Goal: Find specific page/section: Find specific page/section

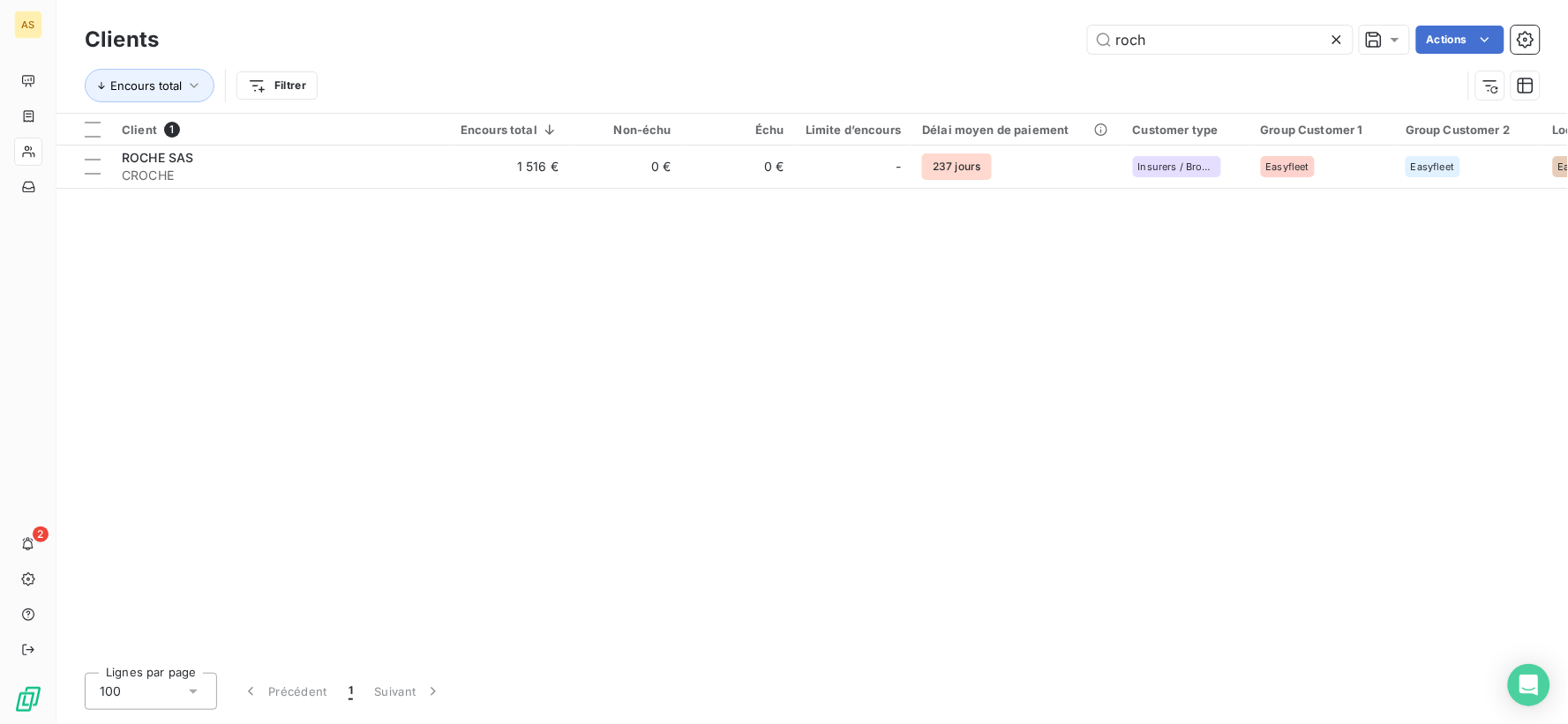
drag, startPoint x: 1087, startPoint y: 46, endPoint x: 1051, endPoint y: 49, distance: 36.1
click at [1051, 49] on div "roch Actions" at bounding box center [859, 39] width 1360 height 28
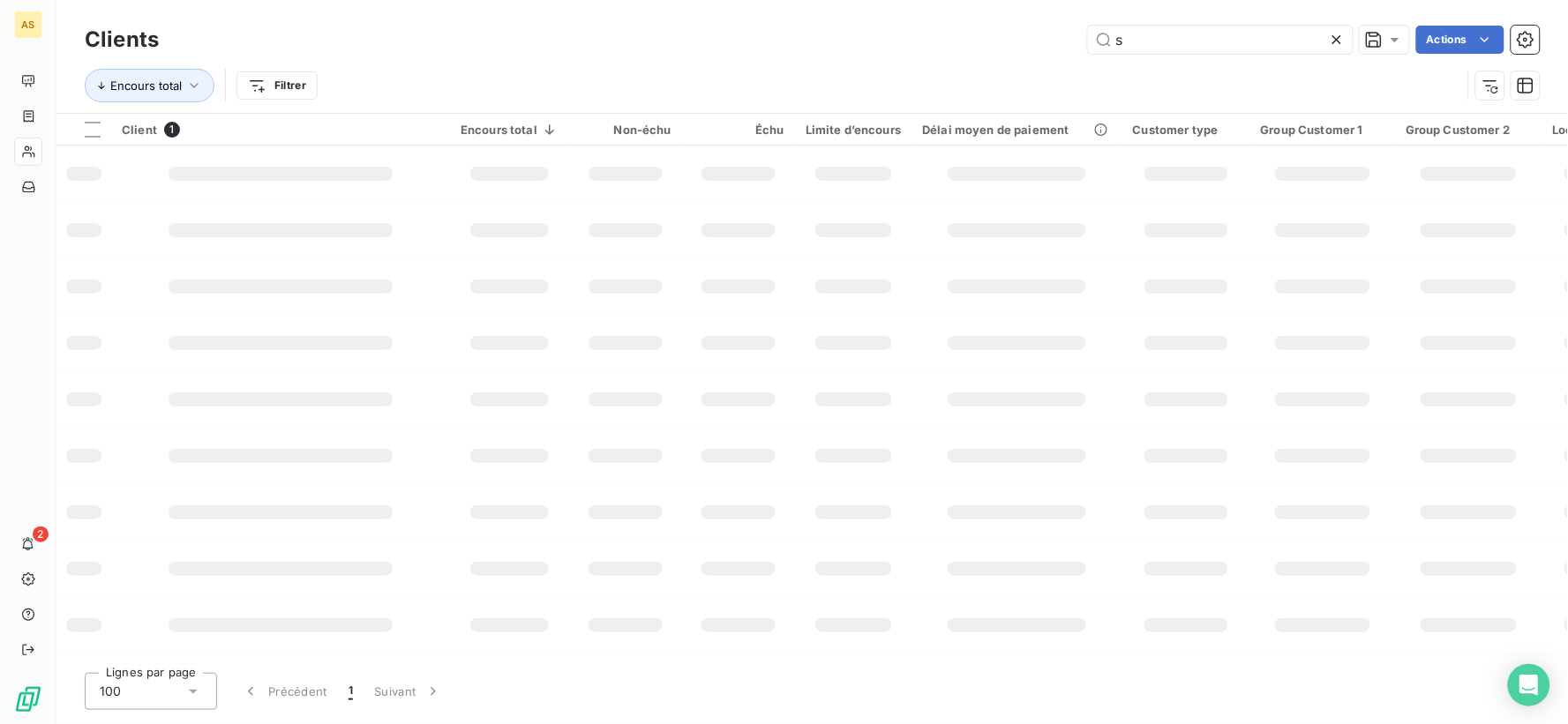
type input "sm"
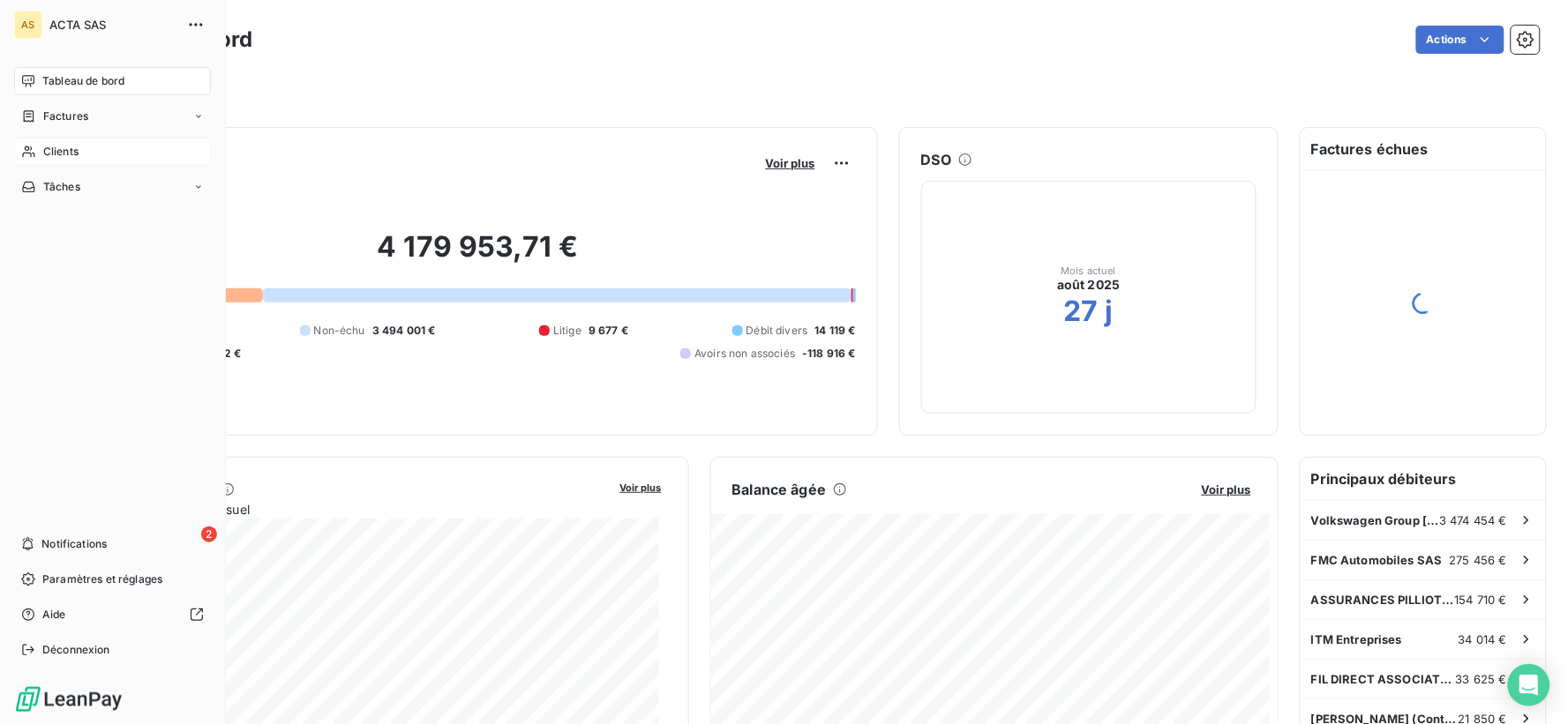
click at [76, 153] on span "Clients" at bounding box center [60, 152] width 35 height 16
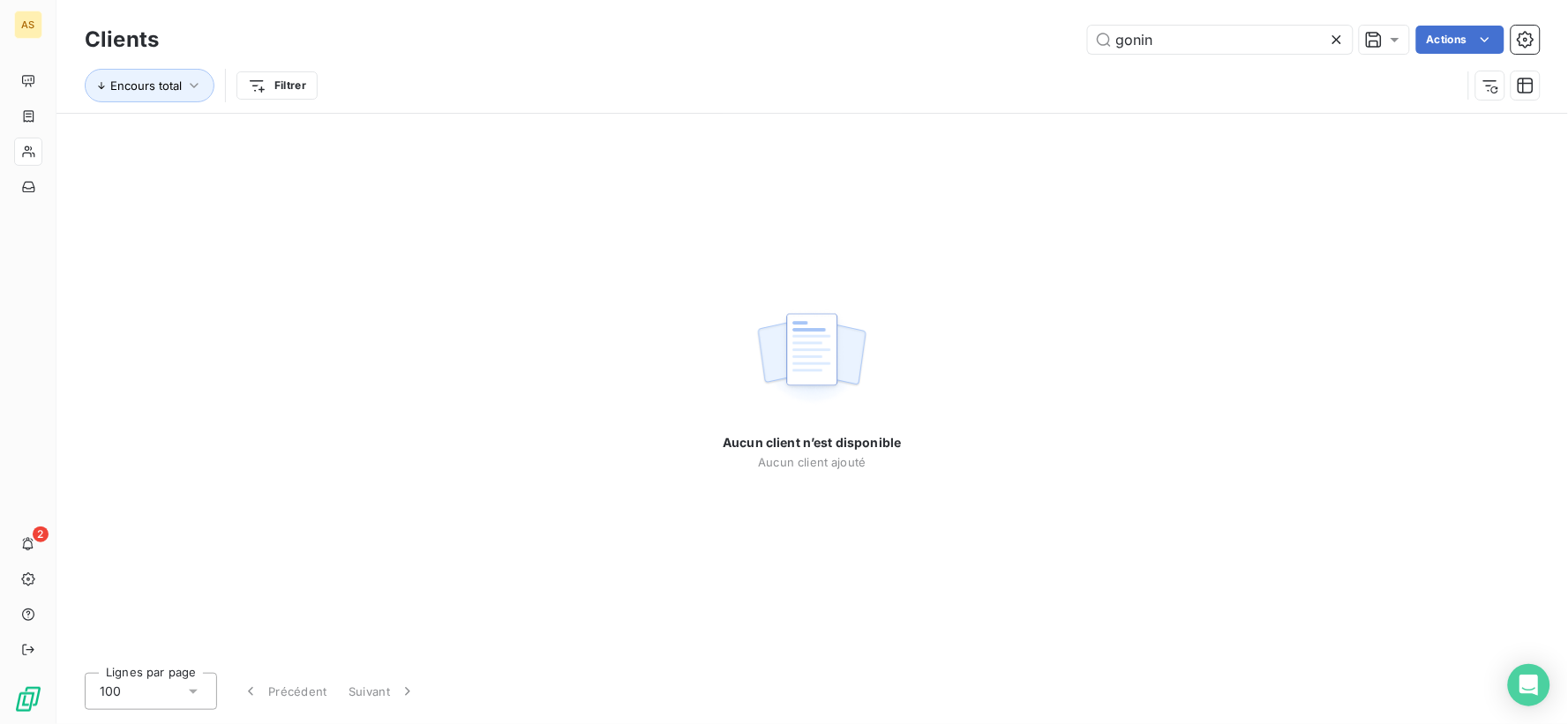
type input "gonin"
click at [1333, 33] on icon at bounding box center [1336, 40] width 18 height 18
